Goal: Task Accomplishment & Management: Manage account settings

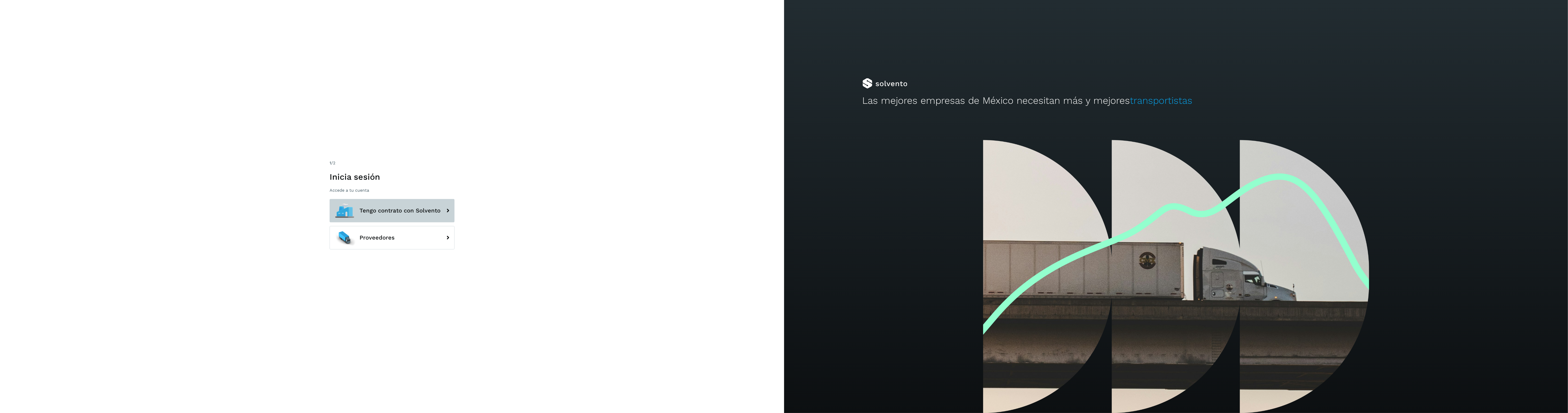
click at [443, 208] on icon at bounding box center [447, 210] width 10 height 10
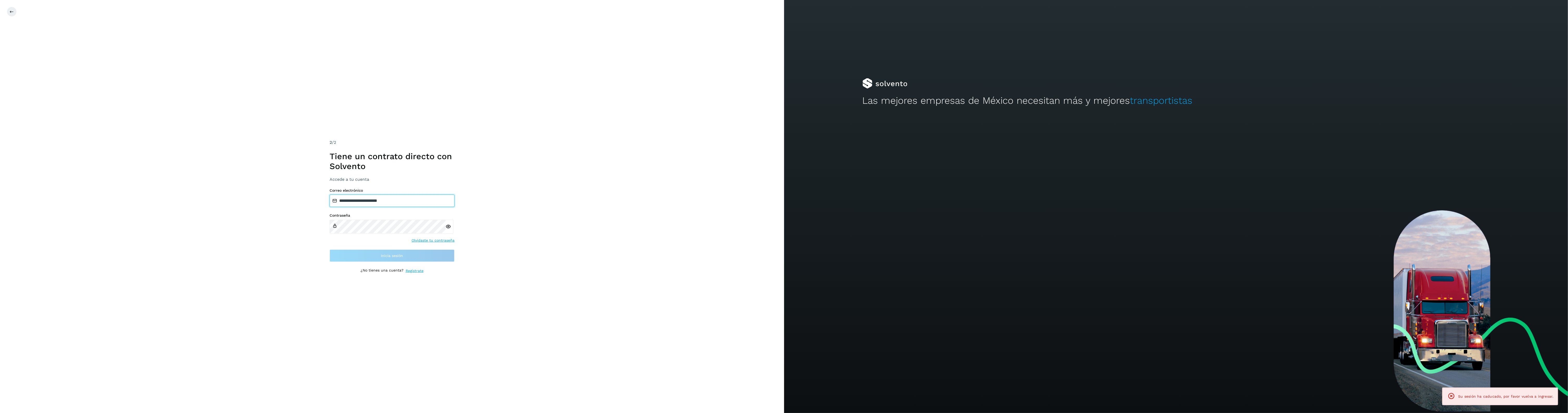
type input "**********"
click at [408, 255] on button "Inicia sesión" at bounding box center [391, 255] width 125 height 13
